Goal: Find specific page/section

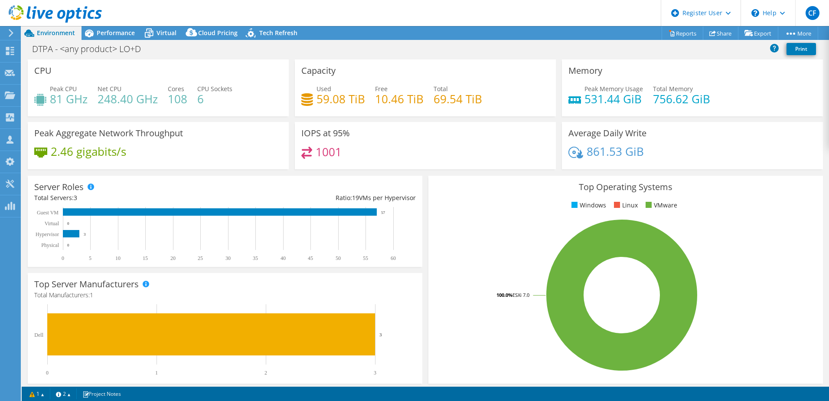
select select "USEast"
select select "USD"
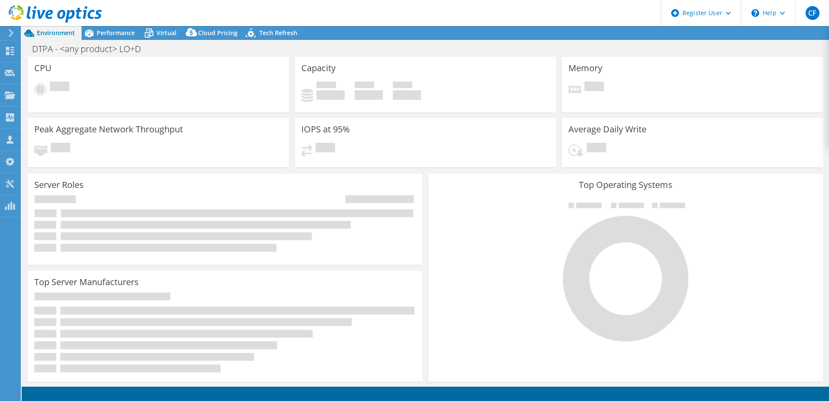
select select "USEast"
select select "USD"
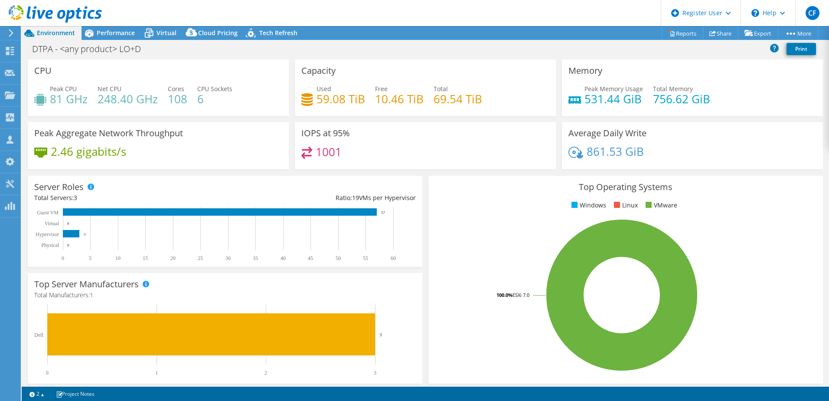
drag, startPoint x: 376, startPoint y: 16, endPoint x: 569, endPoint y: 13, distance: 192.9
click at [569, 13] on header "CF Dell User Connor Foti Connor.Foti@dell.com Dell My Profile Log Out \n Help E…" at bounding box center [414, 13] width 829 height 26
